Goal: Information Seeking & Learning: Learn about a topic

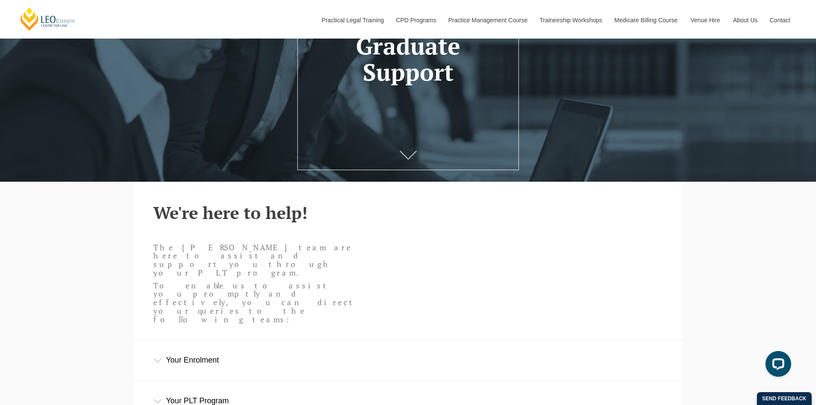
scroll to position [257, 0]
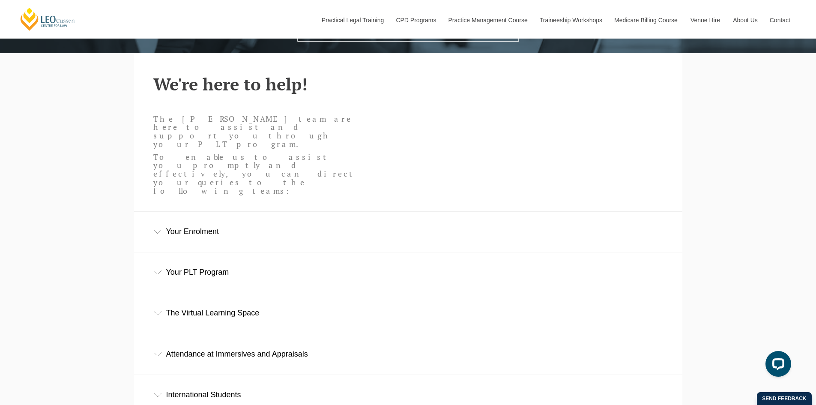
click at [190, 252] on div "Your PLT Program" at bounding box center [408, 272] width 548 height 40
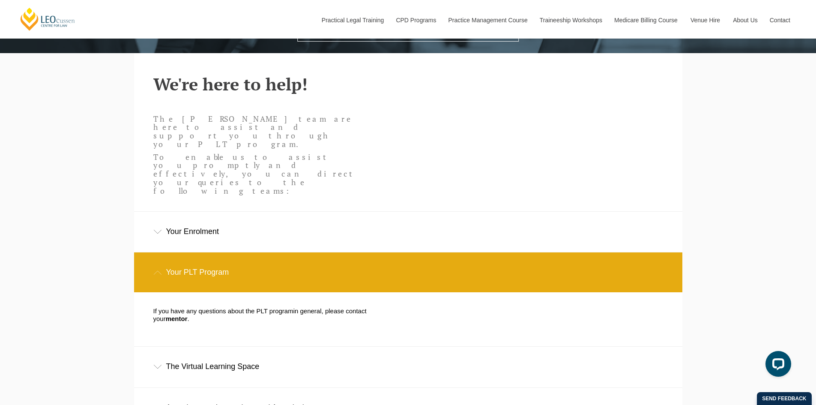
click at [208, 212] on div "Your Enrolment" at bounding box center [408, 232] width 548 height 40
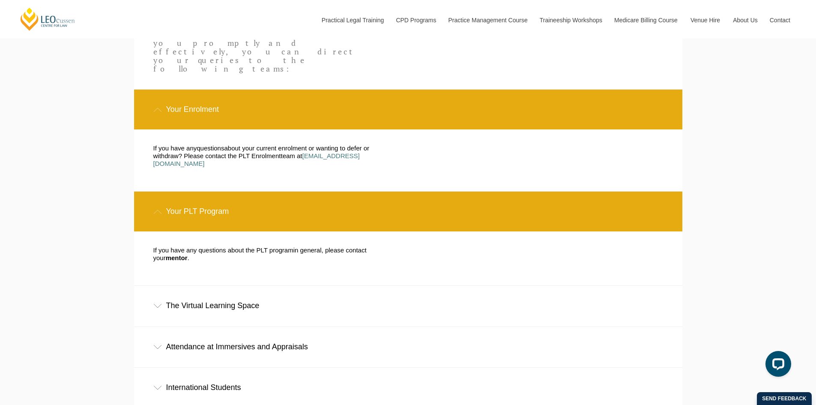
scroll to position [428, 0]
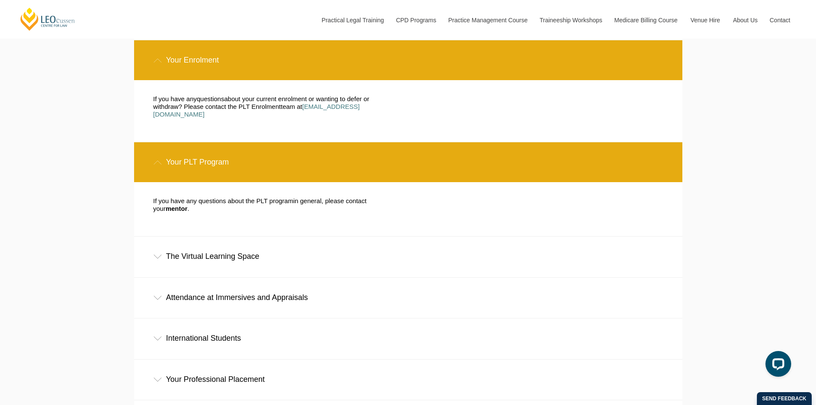
click at [216, 236] on div "The Virtual Learning Space" at bounding box center [408, 256] width 548 height 40
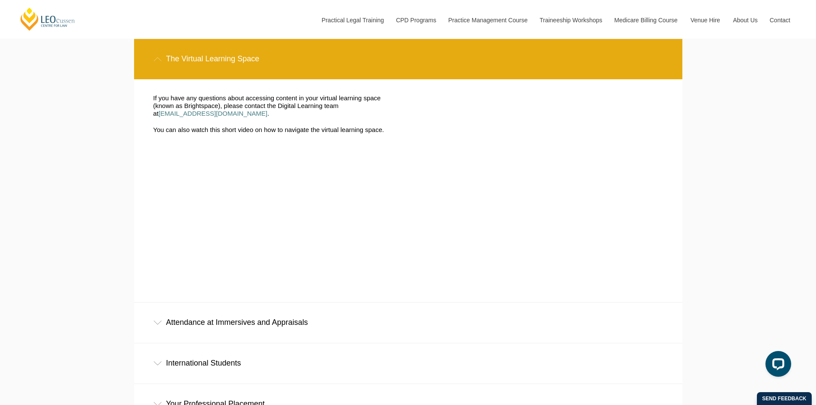
scroll to position [643, 0]
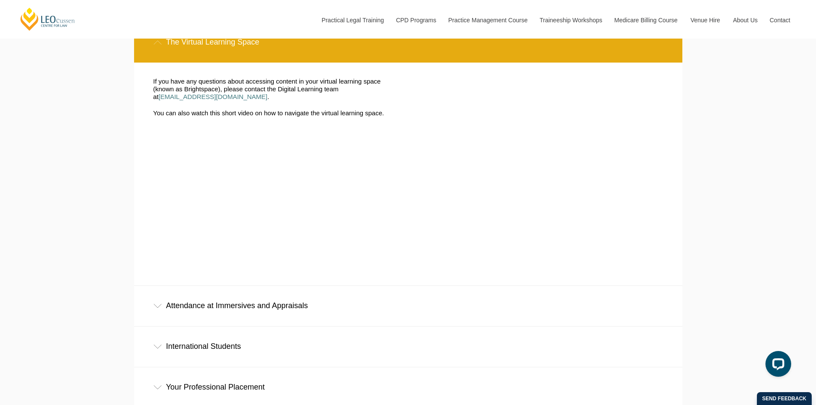
click at [287, 286] on div "Attendance at Immersives and Appraisals" at bounding box center [408, 306] width 548 height 40
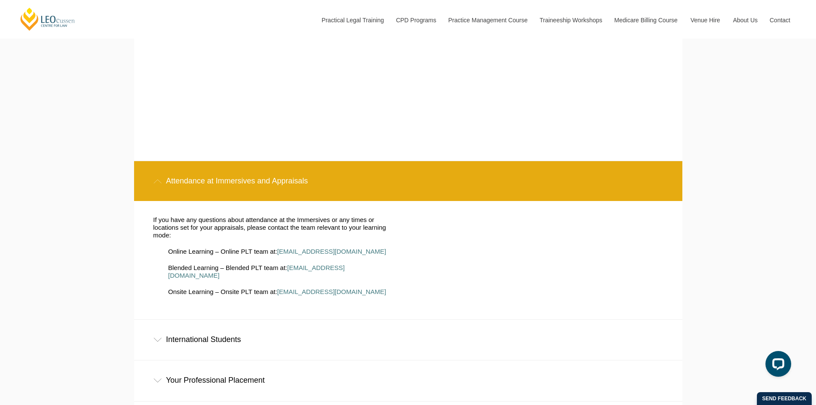
scroll to position [771, 0]
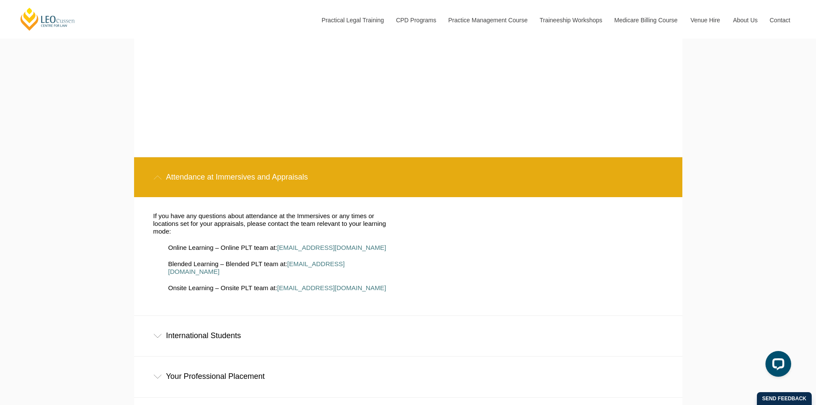
click at [407, 316] on div "International Students" at bounding box center [408, 336] width 548 height 40
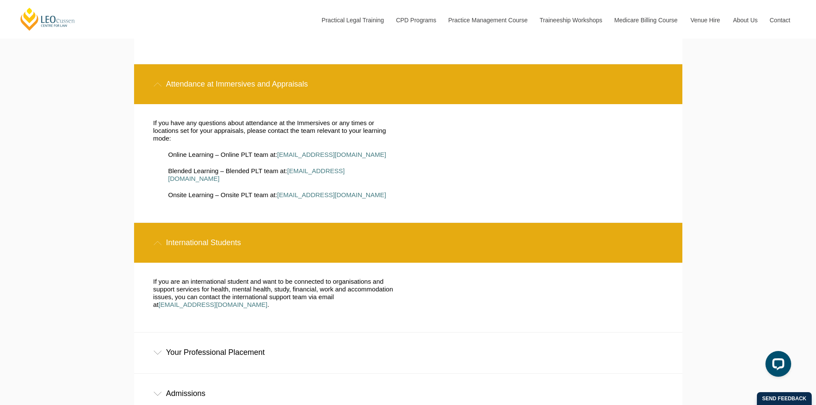
scroll to position [900, 0]
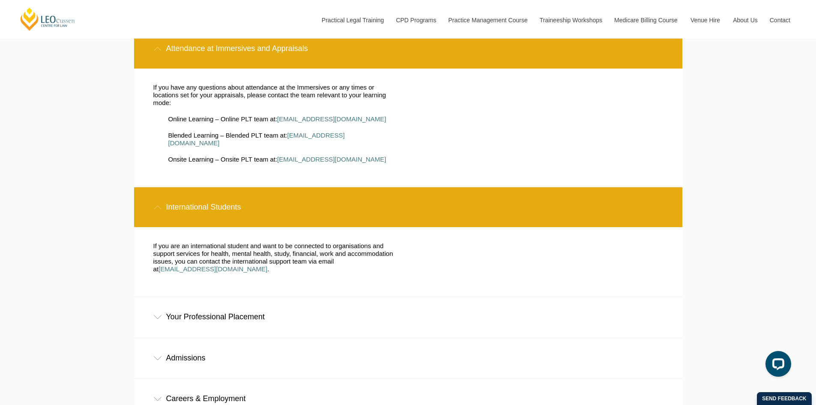
click at [394, 297] on div "Your Professional Placement" at bounding box center [408, 317] width 548 height 40
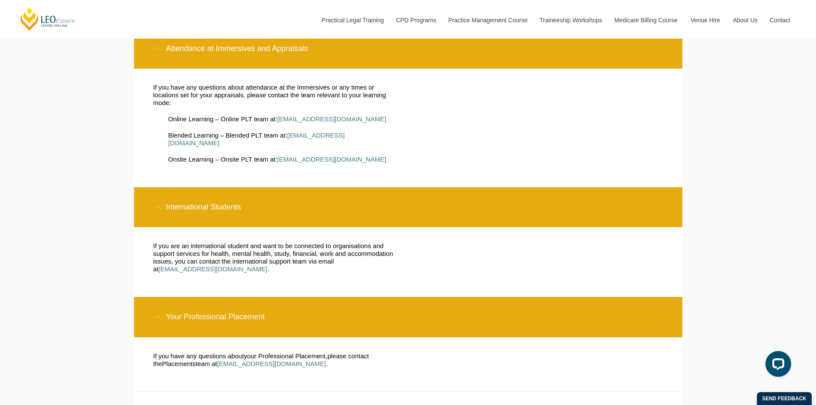
click at [373, 392] on div "Admissions" at bounding box center [408, 412] width 548 height 40
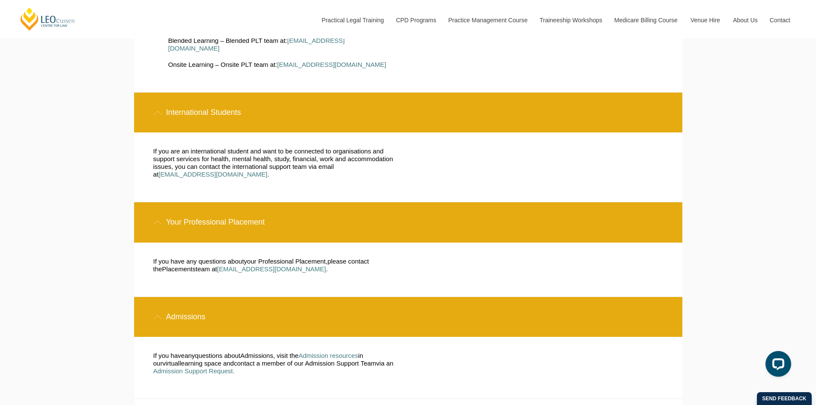
scroll to position [1114, 0]
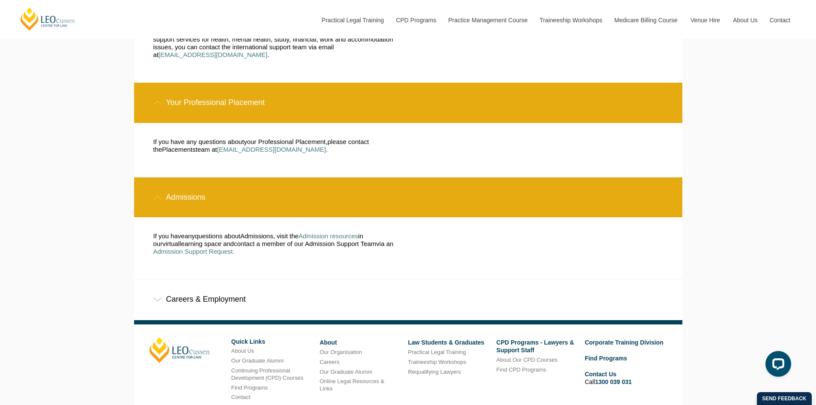
click at [351, 279] on div "Careers & Employment" at bounding box center [408, 299] width 548 height 40
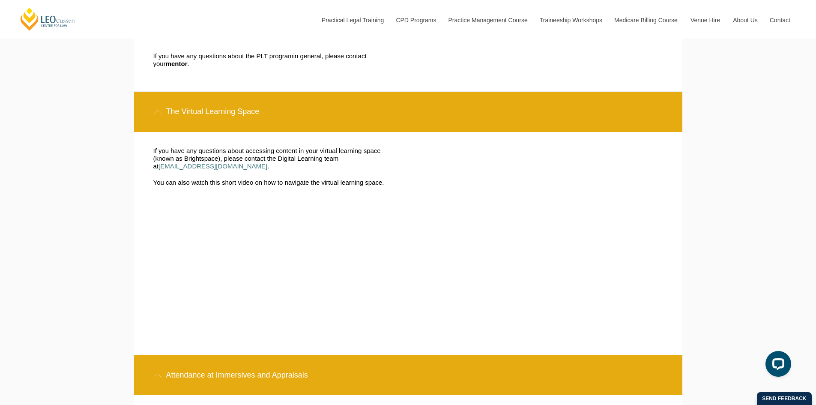
scroll to position [427, 0]
